Goal: Task Accomplishment & Management: Complete application form

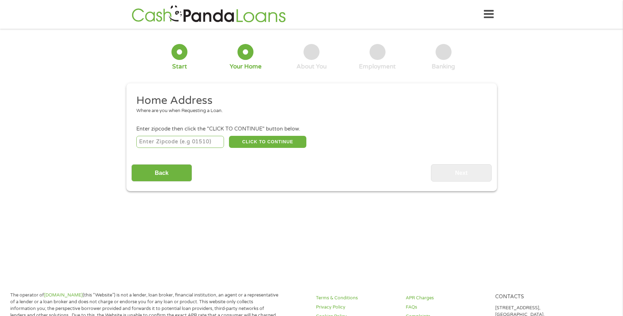
click at [164, 142] on input "number" at bounding box center [180, 142] width 88 height 12
type input "46201"
select select "[US_STATE]"
click at [263, 141] on button "CLICK TO CONTINUE" at bounding box center [267, 142] width 77 height 12
type input "46201"
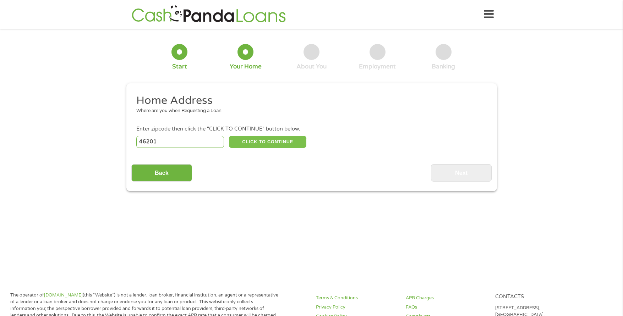
type input "[GEOGRAPHIC_DATA]"
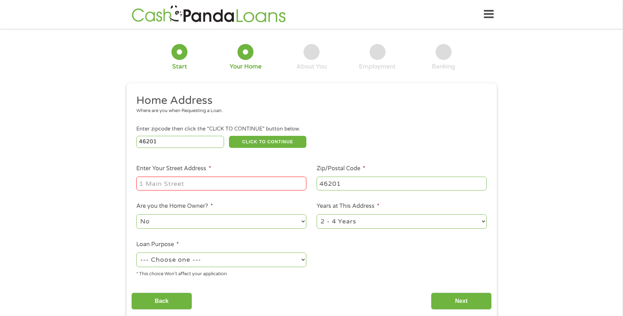
click at [231, 185] on input "Enter Your Street Address *" at bounding box center [221, 183] width 170 height 13
click at [173, 185] on input "Enter Your Street Address *" at bounding box center [221, 183] width 170 height 13
type input "[STREET_ADDRESS][PERSON_NAME]"
click at [235, 223] on select "No Yes" at bounding box center [221, 221] width 170 height 15
select select "yes"
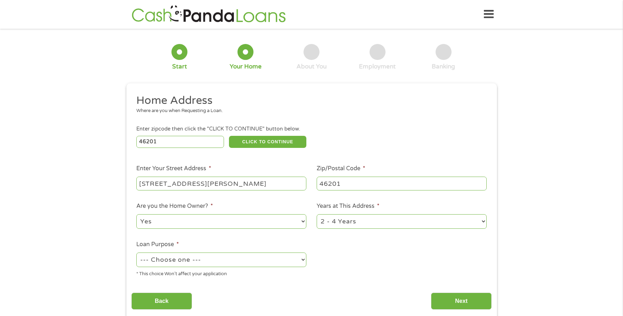
click at [136, 214] on select "No Yes" at bounding box center [221, 221] width 170 height 15
click at [369, 222] on select "1 Year or less 1 - 2 Years 2 - 4 Years Over 4 Years" at bounding box center [402, 221] width 170 height 15
select select "24months"
click at [317, 214] on select "1 Year or less 1 - 2 Years 2 - 4 Years Over 4 Years" at bounding box center [402, 221] width 170 height 15
click at [251, 257] on select "--- Choose one --- Pay Bills Debt Consolidation Home Improvement Major Purchase…" at bounding box center [221, 260] width 170 height 15
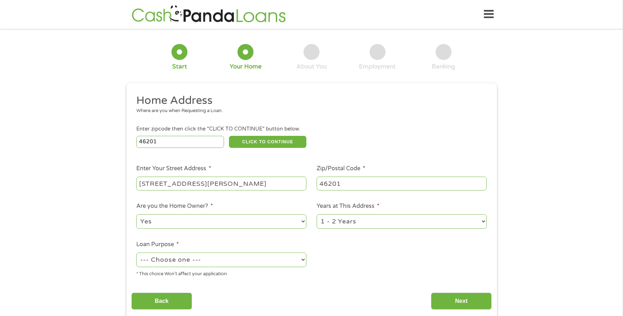
select select "shorttermcash"
click at [136, 253] on select "--- Choose one --- Pay Bills Debt Consolidation Home Improvement Major Purchase…" at bounding box center [221, 260] width 170 height 15
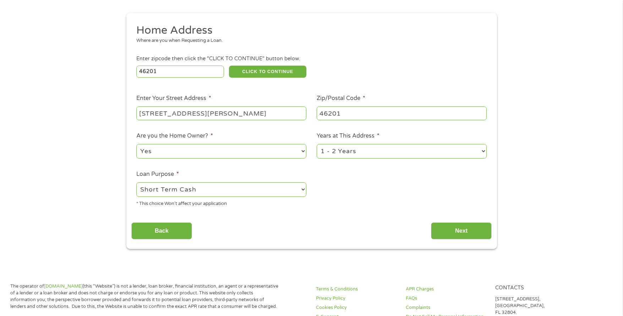
scroll to position [71, 0]
click at [454, 231] on input "Next" at bounding box center [461, 230] width 61 height 17
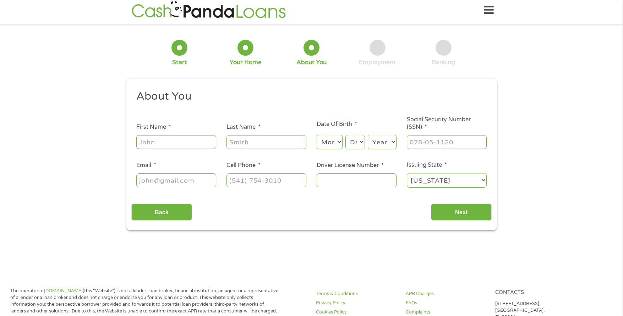
scroll to position [0, 0]
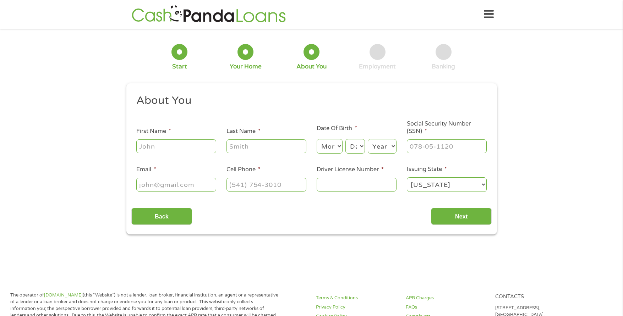
click at [180, 146] on input "First Name *" at bounding box center [176, 145] width 80 height 13
type input "Tiarra"
type input "Harris"
type input "pookath28@gmail.com"
type input "(317) 789-5419"
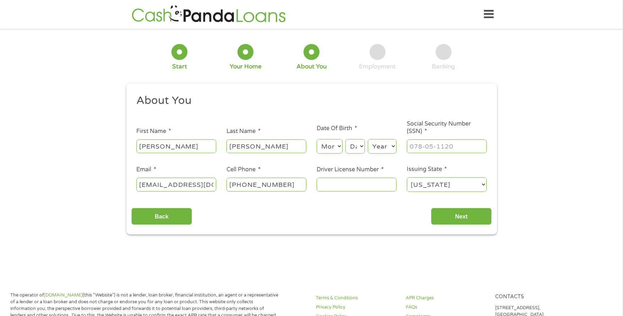
click at [335, 148] on select "Month 1 2 3 4 5 6 7 8 9 10 11 12" at bounding box center [330, 146] width 26 height 15
select select "6"
click at [317, 139] on select "Month 1 2 3 4 5 6 7 8 9 10 11 12" at bounding box center [330, 146] width 26 height 15
click at [354, 144] on select "Day 1 2 3 4 5 6 7 8 9 10 11 12 13 14 15 16 17 18 19 20 21 22 23 24 25 26 27 28 …" at bounding box center [354, 146] width 19 height 15
select select "28"
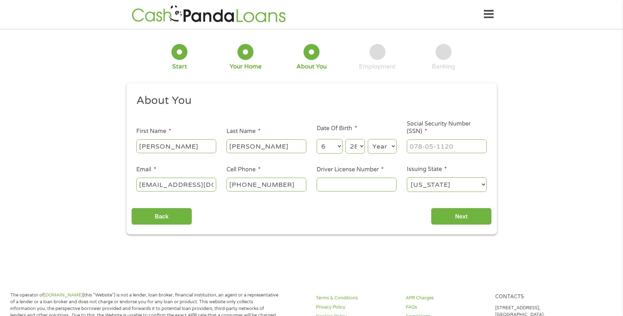
click at [345, 139] on select "Day 1 2 3 4 5 6 7 8 9 10 11 12 13 14 15 16 17 18 19 20 21 22 23 24 25 26 27 28 …" at bounding box center [354, 146] width 19 height 15
click at [386, 147] on select "Year 2007 2006 2005 2004 2003 2002 2001 2000 1999 1998 1997 1996 1995 1994 1993…" at bounding box center [382, 146] width 29 height 15
select select "1985"
click at [368, 139] on select "Year 2007 2006 2005 2004 2003 2002 2001 2000 1999 1998 1997 1996 1995 1994 1993…" at bounding box center [382, 146] width 29 height 15
click at [432, 147] on input "___-__-____" at bounding box center [447, 145] width 80 height 13
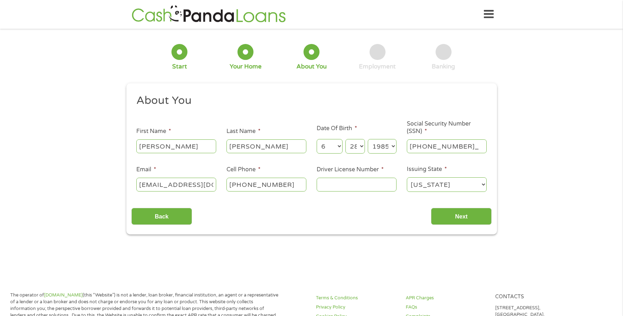
type input "313-94-4880"
click at [364, 183] on input "Driver License Number *" at bounding box center [357, 184] width 80 height 13
type input "5390334888"
click at [455, 215] on input "Next" at bounding box center [461, 216] width 61 height 17
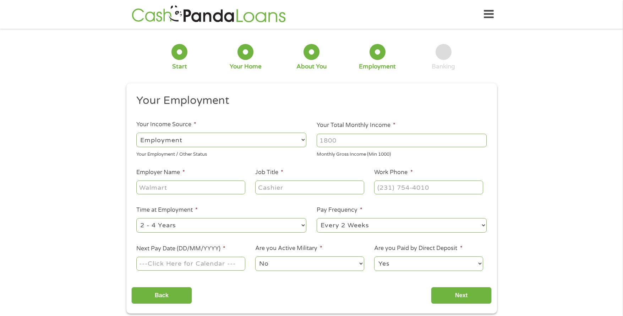
click at [360, 143] on input "Your Total Monthly Income *" at bounding box center [402, 140] width 170 height 13
type input "3800"
click at [184, 192] on input "Employer Name *" at bounding box center [190, 187] width 109 height 13
type input "Service Electric Co"
type input "Office Coordinator"
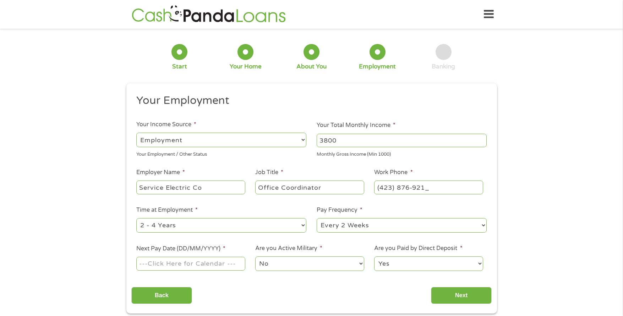
type input "(423) 876-9218"
click at [199, 224] on select "--- Choose one --- 1 Year or less 1 - 2 Years 2 - 4 Years Over 4 Years" at bounding box center [221, 225] width 170 height 15
select select "60months"
click at [136, 218] on select "--- Choose one --- 1 Year or less 1 - 2 Years 2 - 4 Years Over 4 Years" at bounding box center [221, 225] width 170 height 15
click at [201, 263] on input "Next Pay Date (DD/MM/YYYY) *" at bounding box center [190, 263] width 109 height 13
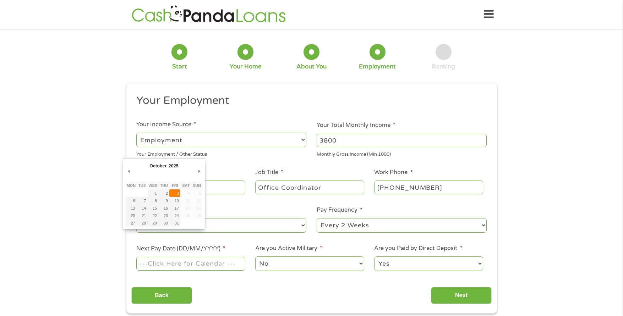
type input "03/10/2025"
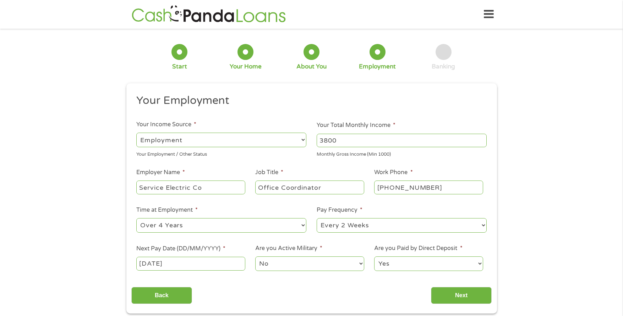
click at [304, 265] on select "No Yes" at bounding box center [309, 264] width 109 height 15
click at [255, 257] on select "No Yes" at bounding box center [309, 264] width 109 height 15
click at [459, 296] on input "Next" at bounding box center [461, 295] width 61 height 17
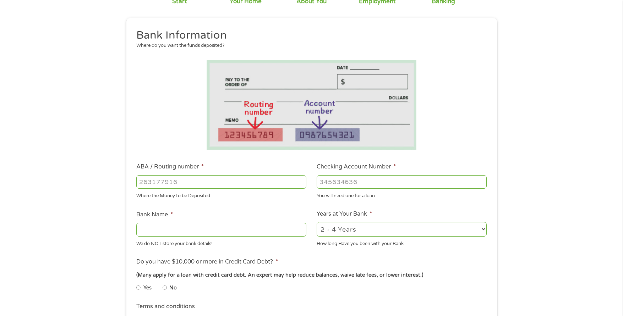
scroll to position [71, 0]
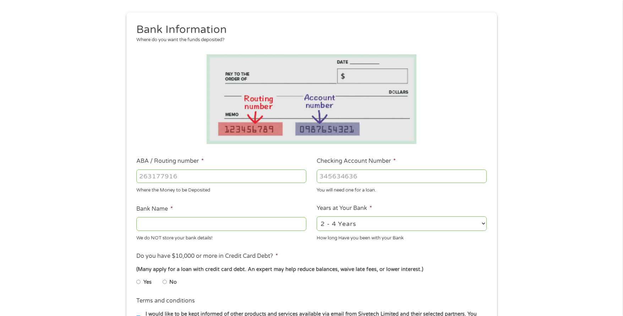
click at [242, 179] on input "ABA / Routing number *" at bounding box center [221, 176] width 170 height 13
type input "074014213"
type input "REGIONS BANK"
type input "074014213"
click at [391, 176] on input "Checking Account Number *" at bounding box center [402, 176] width 170 height 13
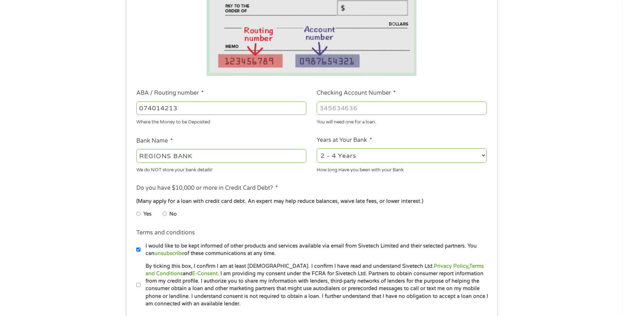
scroll to position [142, 0]
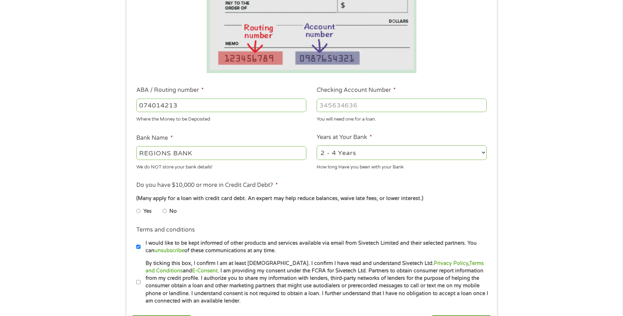
click at [365, 153] on select "2 - 4 Years 6 - 12 Months 1 - 2 Years Over 4 Years" at bounding box center [402, 153] width 170 height 15
select select "60months"
click at [317, 146] on select "2 - 4 Years 6 - 12 Months 1 - 2 Years Over 4 Years" at bounding box center [402, 153] width 170 height 15
click at [164, 209] on input "No" at bounding box center [165, 211] width 4 height 11
radio input "true"
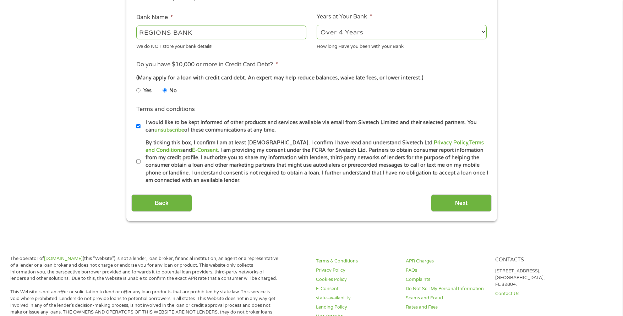
scroll to position [284, 0]
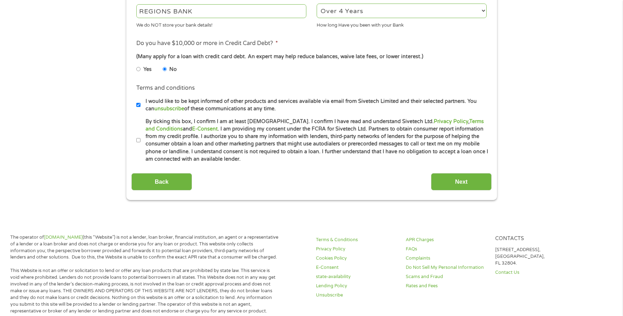
click at [138, 105] on input "I would like to be kept informed of other products and services available via e…" at bounding box center [138, 104] width 4 height 11
checkbox input "false"
click at [138, 139] on input "By ticking this box, I confirm I am at least 18 years old. I confirm I have rea…" at bounding box center [138, 140] width 4 height 11
checkbox input "true"
click at [449, 174] on input "Next" at bounding box center [461, 181] width 61 height 17
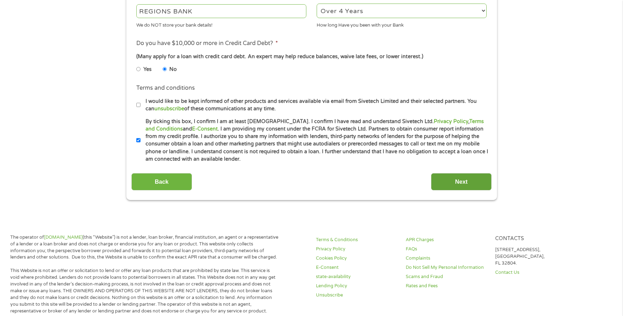
click at [449, 181] on input "Next" at bounding box center [461, 181] width 61 height 17
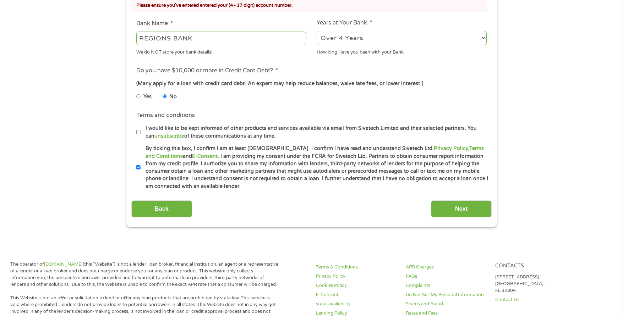
scroll to position [355, 0]
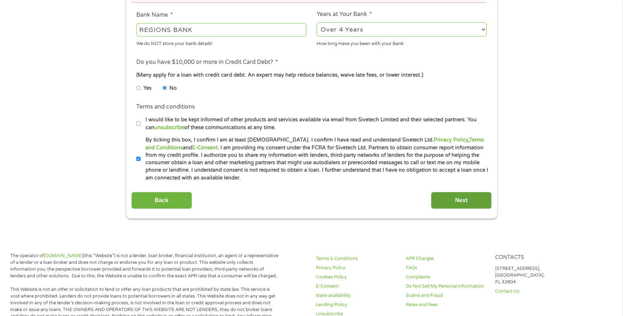
type input "0371978305"
click at [441, 204] on input "Next" at bounding box center [461, 200] width 61 height 17
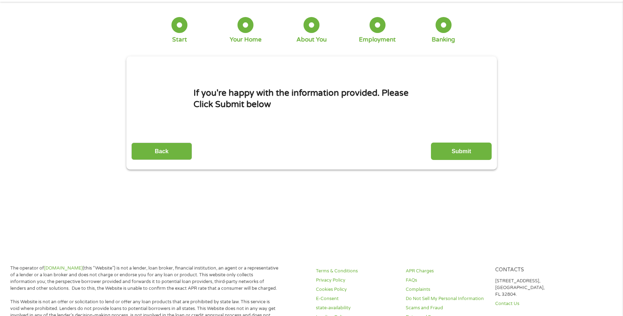
scroll to position [0, 0]
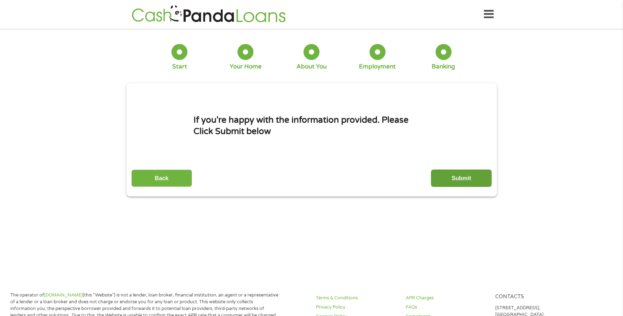
click at [466, 180] on input "Submit" at bounding box center [461, 178] width 61 height 17
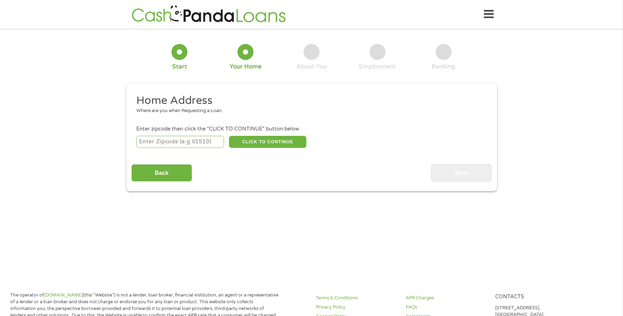
click at [169, 143] on input "number" at bounding box center [180, 142] width 88 height 12
type input "46201"
click at [256, 141] on button "CLICK TO CONTINUE" at bounding box center [267, 142] width 77 height 12
type input "46201"
type input "[GEOGRAPHIC_DATA]"
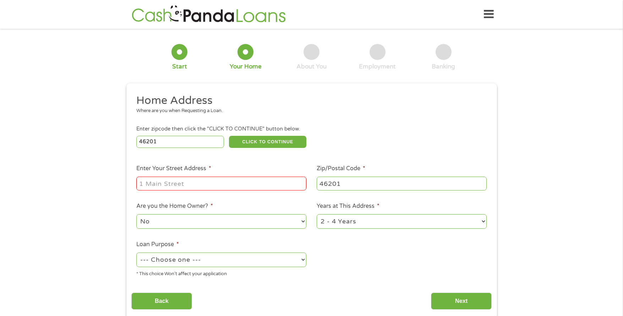
click at [208, 185] on input "Enter Your Street Address *" at bounding box center [221, 183] width 170 height 13
type input "[STREET_ADDRESS][PERSON_NAME]"
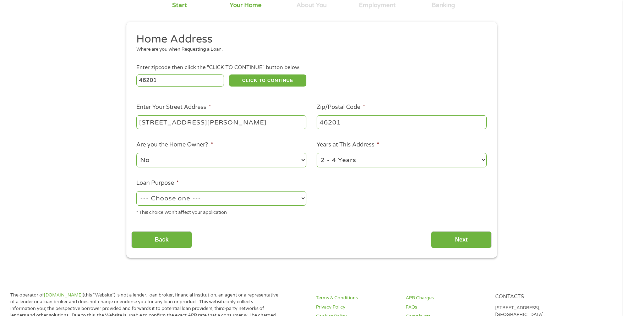
scroll to position [71, 0]
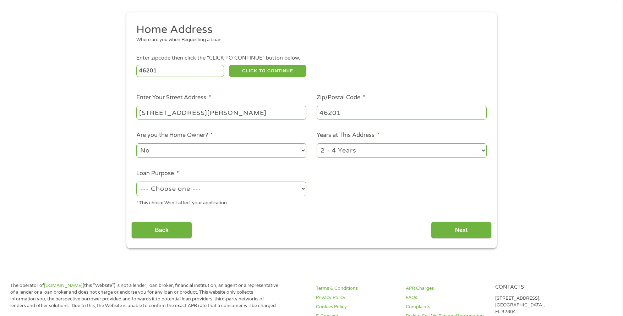
click at [258, 148] on select "No Yes" at bounding box center [221, 150] width 170 height 15
select select "yes"
click at [136, 143] on select "No Yes" at bounding box center [221, 150] width 170 height 15
click at [343, 155] on select "1 Year or less 1 - 2 Years 2 - 4 Years Over 4 Years" at bounding box center [402, 150] width 170 height 15
select select "24months"
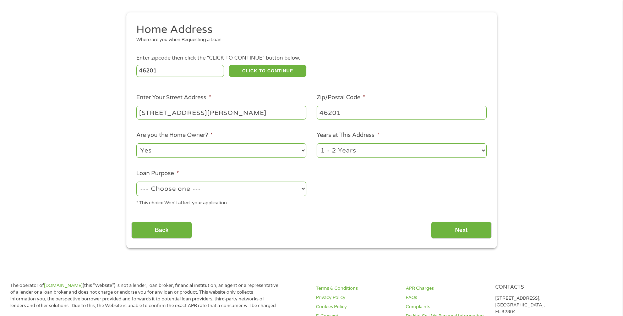
click at [317, 143] on select "1 Year or less 1 - 2 Years 2 - 4 Years Over 4 Years" at bounding box center [402, 150] width 170 height 15
click at [248, 185] on select "--- Choose one --- Pay Bills Debt Consolidation Home Improvement Major Purchase…" at bounding box center [221, 189] width 170 height 15
select select "shorttermcash"
click at [136, 182] on select "--- Choose one --- Pay Bills Debt Consolidation Home Improvement Major Purchase…" at bounding box center [221, 189] width 170 height 15
click at [470, 232] on input "Next" at bounding box center [461, 230] width 61 height 17
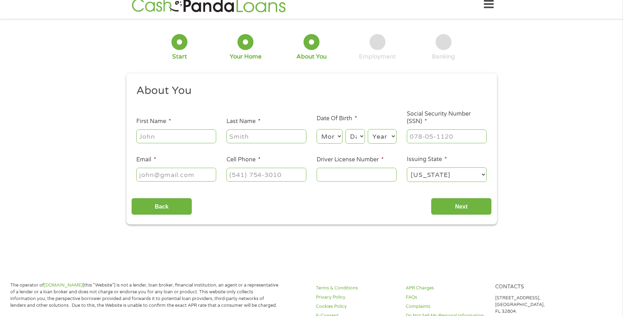
scroll to position [0, 0]
